Goal: Task Accomplishment & Management: Manage account settings

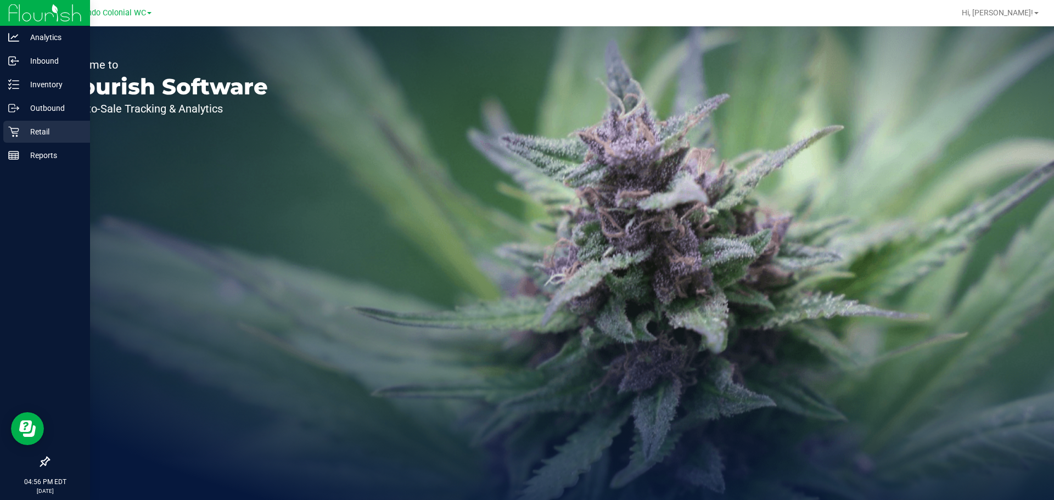
click at [66, 124] on div "Retail" at bounding box center [46, 132] width 87 height 22
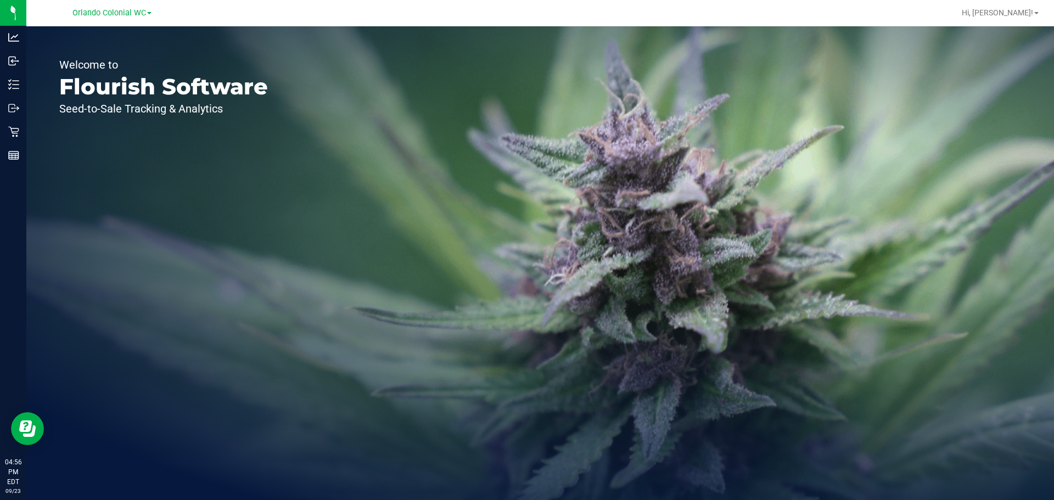
click at [27, 135] on div "Welcome to Flourish Software Seed-to-Sale Tracking & Analytics" at bounding box center [163, 263] width 275 height 474
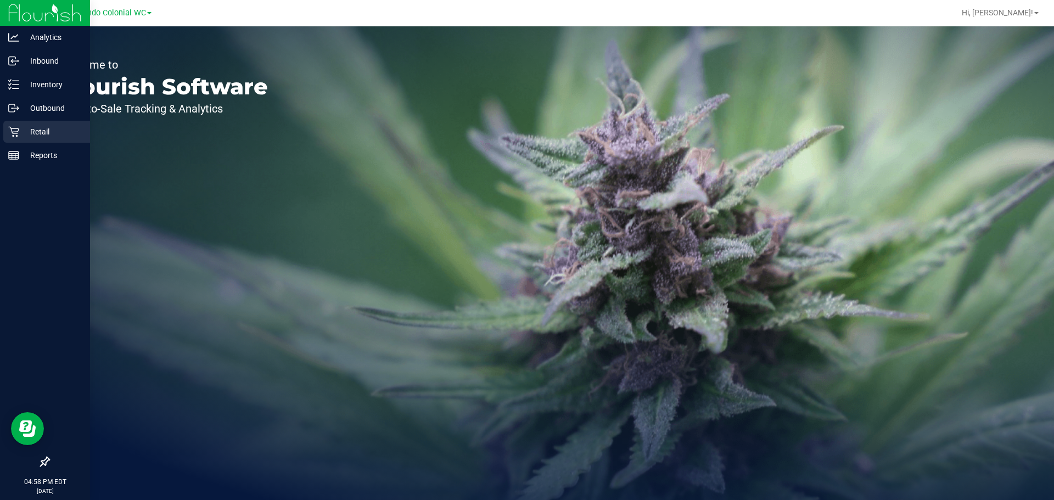
click at [30, 137] on p "Retail" at bounding box center [52, 131] width 66 height 13
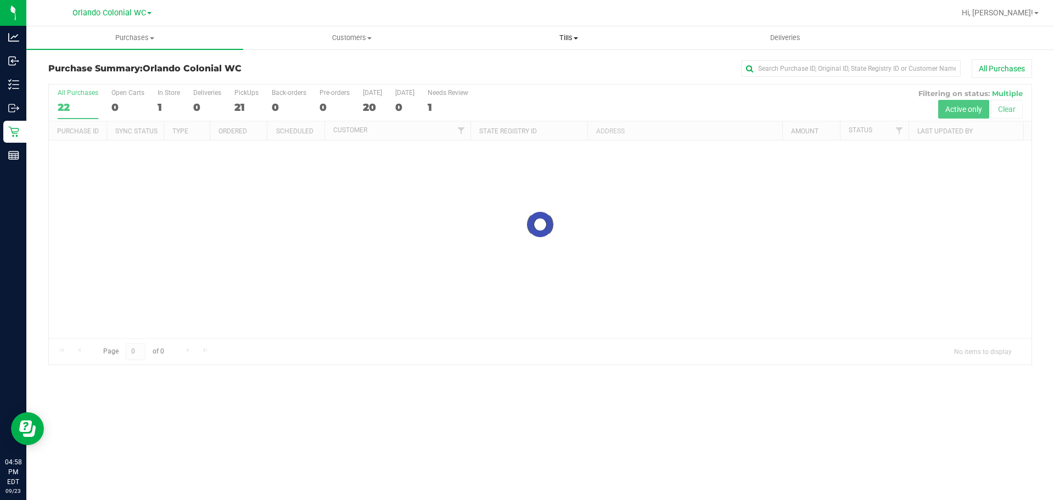
click at [566, 37] on span "Tills" at bounding box center [569, 38] width 216 height 10
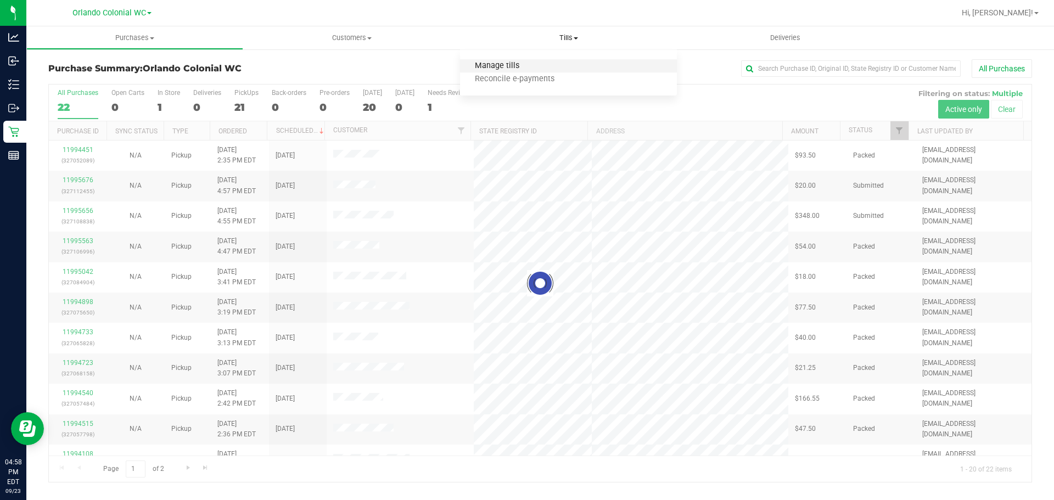
click at [493, 69] on span "Manage tills" at bounding box center [497, 66] width 74 height 9
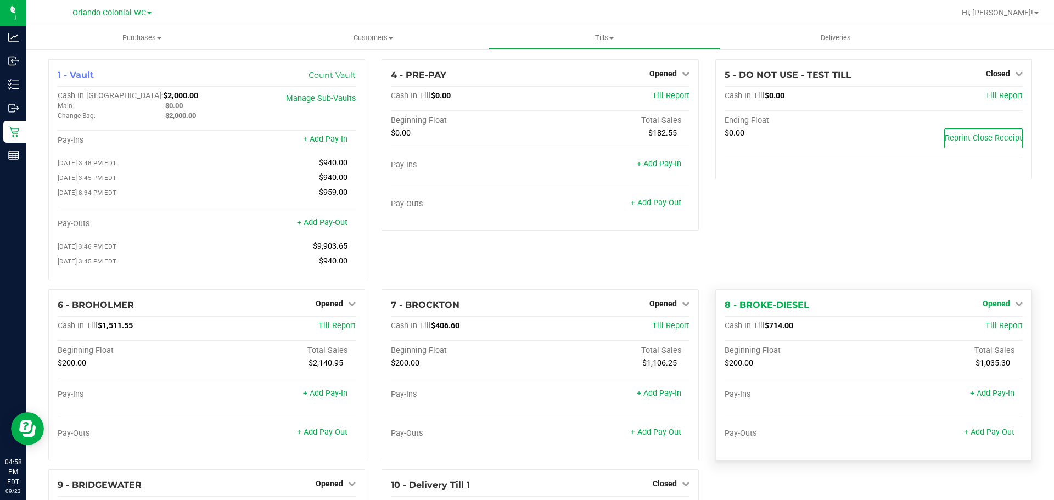
click at [998, 305] on span "Opened" at bounding box center [996, 303] width 27 height 9
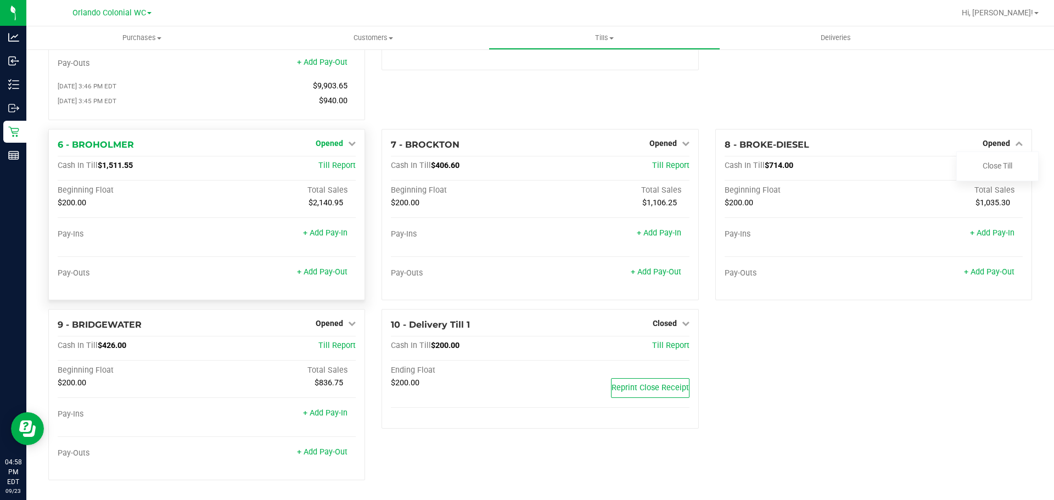
click at [342, 142] on link "Opened" at bounding box center [336, 143] width 40 height 9
click at [339, 167] on link "Close Till" at bounding box center [331, 165] width 30 height 9
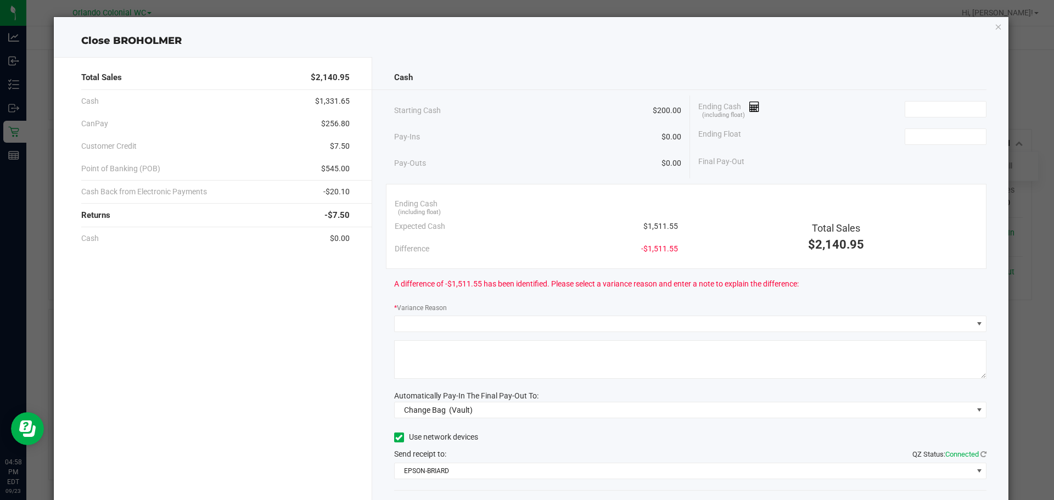
drag, startPoint x: 673, startPoint y: 224, endPoint x: 635, endPoint y: 223, distance: 37.4
click at [635, 223] on div "Expected Cash $1,511.55" at bounding box center [536, 226] width 283 height 23
copy span "$1,511.55"
click at [914, 106] on input at bounding box center [946, 109] width 81 height 15
paste input "1511.55"
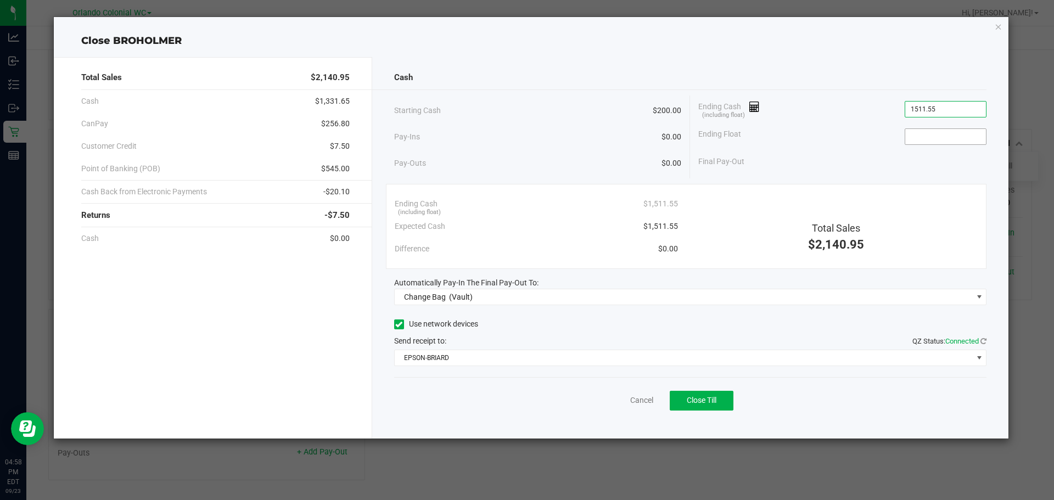
type input "$1,511.55"
click at [910, 136] on input at bounding box center [946, 136] width 81 height 15
type input "$200.00"
click at [917, 76] on div "Cash" at bounding box center [690, 78] width 593 height 24
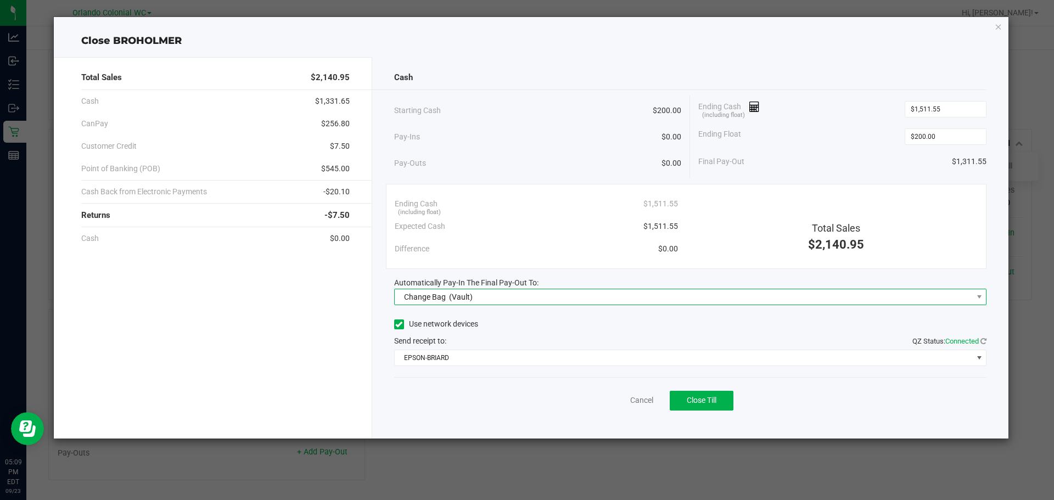
click at [537, 296] on span "Change Bag (Vault)" at bounding box center [684, 296] width 578 height 15
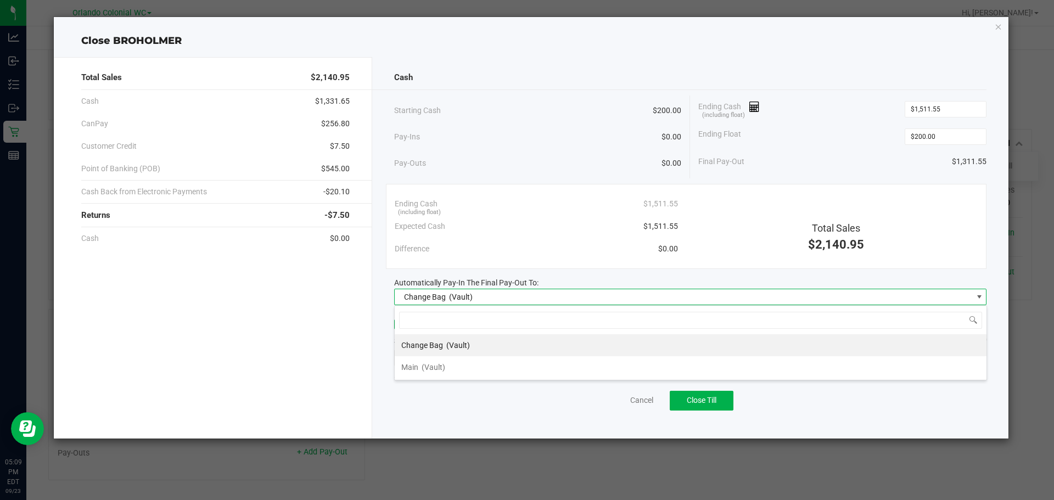
scroll to position [16, 593]
click at [427, 366] on span "(Vault)" at bounding box center [434, 367] width 24 height 9
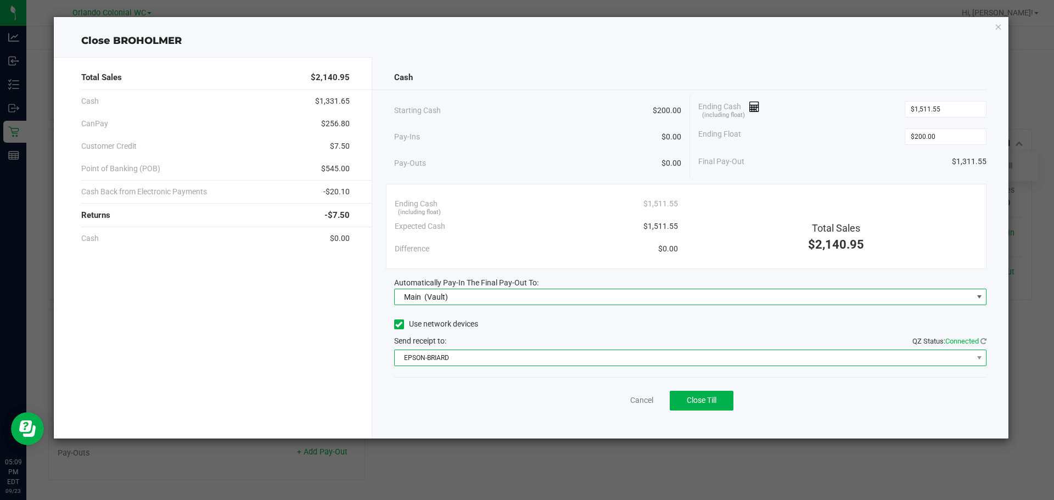
click at [443, 358] on span "EPSON-BRIARD" at bounding box center [684, 357] width 578 height 15
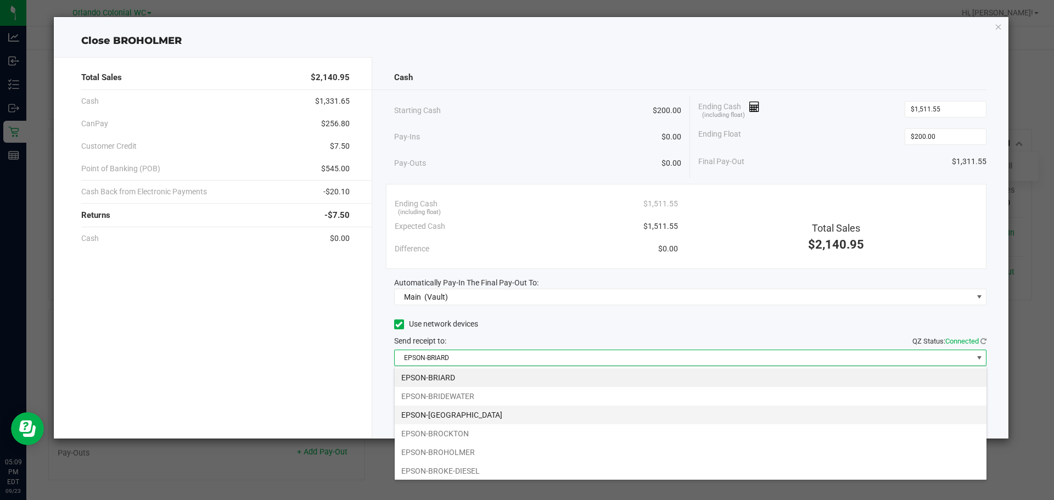
click at [462, 420] on li "EPSON-BRITTANY" at bounding box center [691, 415] width 592 height 19
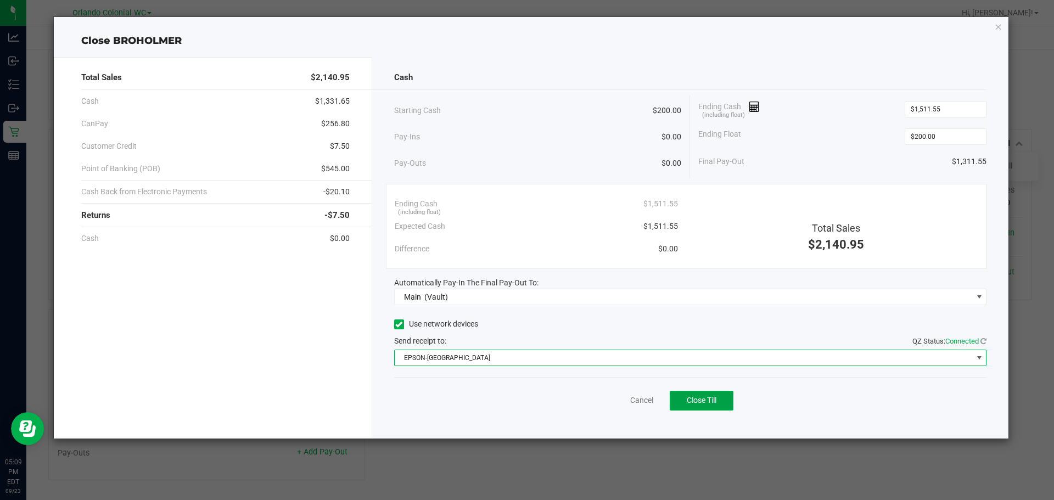
click at [717, 410] on button "Close Till" at bounding box center [702, 401] width 64 height 20
